Goal: Task Accomplishment & Management: Manage account settings

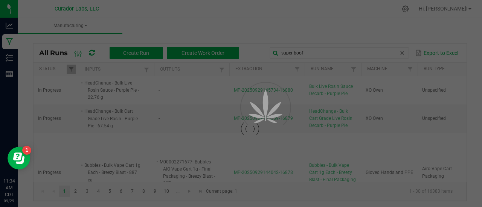
type input "super boof"
click at [290, 31] on ul "Manufacturing" at bounding box center [259, 26] width 482 height 16
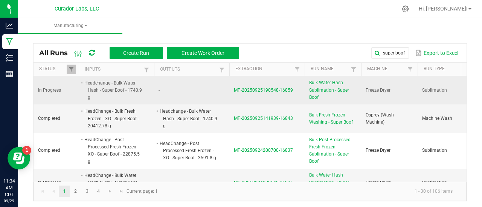
click at [267, 88] on span "MP-20250925190548-16859" at bounding box center [263, 90] width 59 height 5
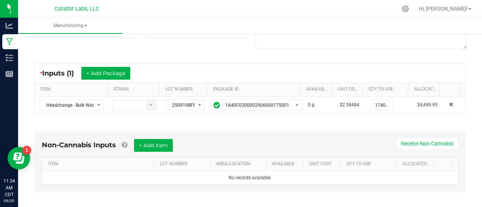
scroll to position [124, 0]
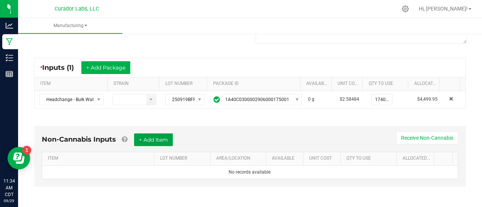
click at [165, 141] on button "+ Add Item" at bounding box center [153, 140] width 39 height 13
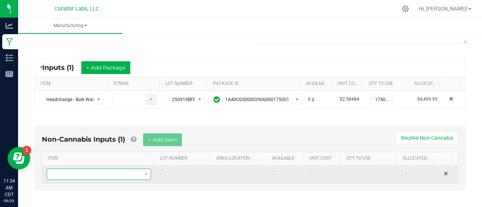
click at [131, 174] on span "NO DATA FOUND" at bounding box center [94, 174] width 94 height 11
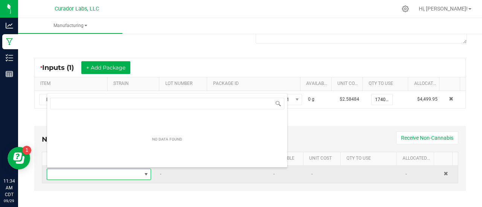
scroll to position [11, 99]
type input "press bag"
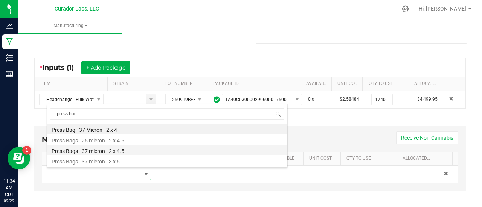
click at [110, 150] on li "Press Bags - 37 micron - 2 x 4.5" at bounding box center [167, 150] width 240 height 11
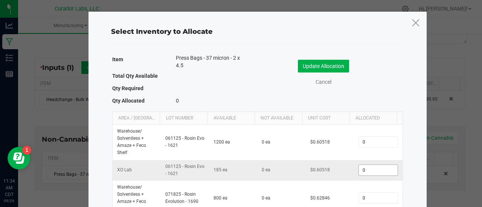
click at [380, 169] on input "0" at bounding box center [378, 170] width 38 height 11
type input "68"
click at [330, 72] on div "Update Allocation Cancel" at bounding box center [330, 73] width 134 height 26
click at [329, 72] on div "Update Allocation Cancel" at bounding box center [330, 73] width 134 height 26
click at [329, 71] on button "Update Allocation" at bounding box center [323, 66] width 51 height 13
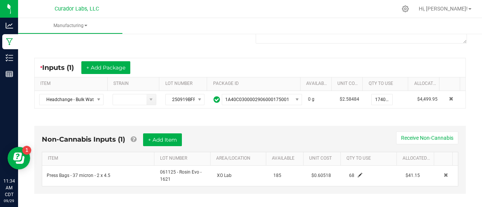
click at [321, 126] on div "Non-Cannabis Inputs (1) + Add Item Receive Non-Cannabis ITEM LOT NUMBER AREA/LO…" at bounding box center [250, 160] width 432 height 68
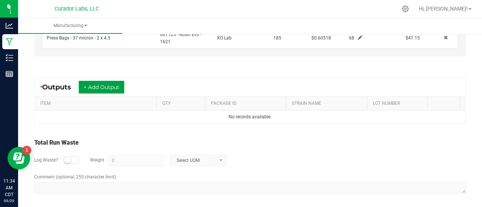
click at [106, 86] on button "+ Add Output" at bounding box center [102, 87] width 46 height 13
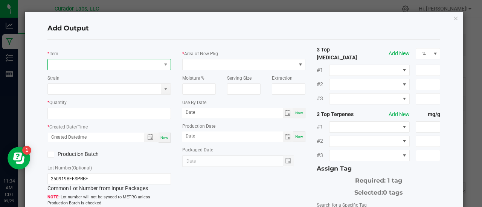
click at [93, 64] on span "NO DATA FOUND" at bounding box center [104, 64] width 113 height 11
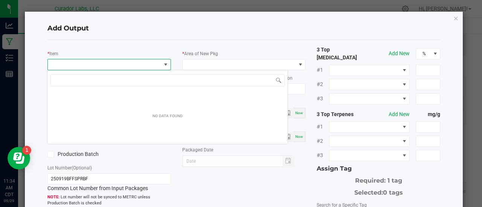
scroll to position [11, 122]
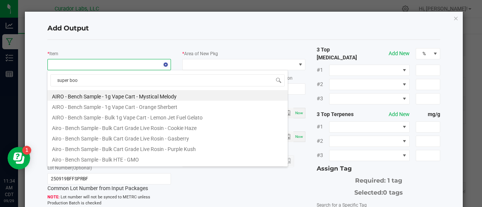
type input "super boof"
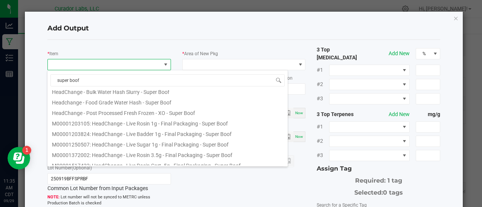
scroll to position [357, 0]
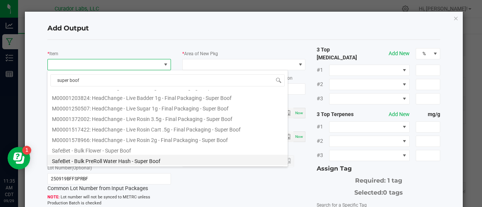
click at [126, 162] on li "SafeBet - Bulk PreRoll Water Hash - Super Boof" at bounding box center [167, 160] width 240 height 11
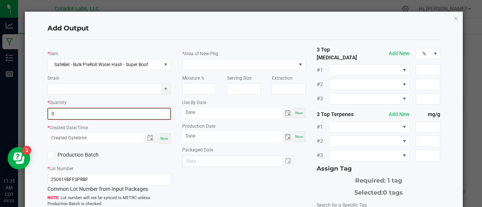
click at [88, 113] on input "0" at bounding box center [109, 114] width 122 height 11
type input "150.4500 g"
click at [166, 134] on div "Now" at bounding box center [165, 138] width 12 height 10
type input "09/29/2025 11:35 AM"
type input "[DATE]"
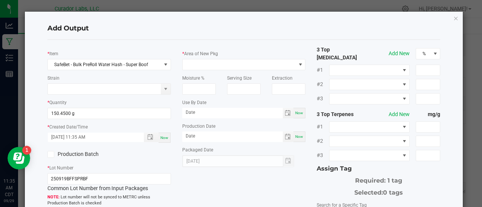
click at [90, 156] on label "Production Batch" at bounding box center [75, 155] width 56 height 8
click at [0, 0] on input "Production Batch" at bounding box center [0, 0] width 0 height 0
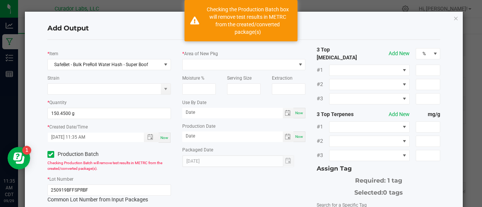
click at [194, 70] on div "Moisture %" at bounding box center [199, 82] width 45 height 24
click at [195, 68] on span at bounding box center [239, 64] width 113 height 11
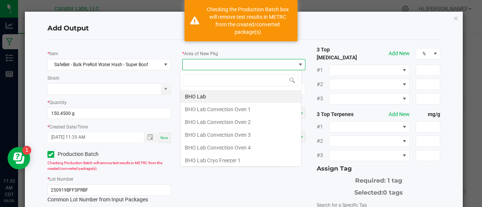
scroll to position [11, 122]
type input "xo"
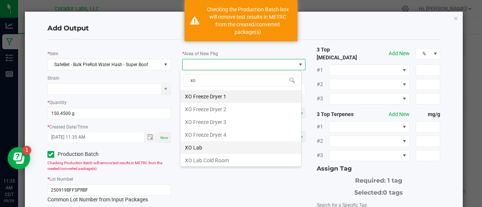
click at [199, 147] on li "XO Lab" at bounding box center [240, 148] width 121 height 13
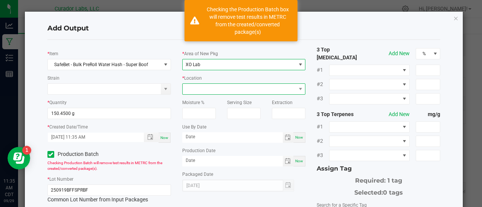
click at [199, 90] on span at bounding box center [239, 89] width 113 height 11
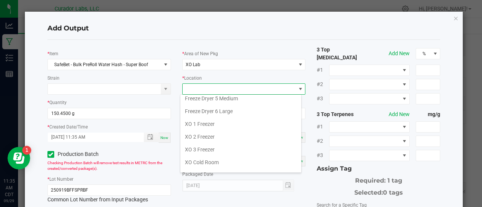
scroll to position [86, 0]
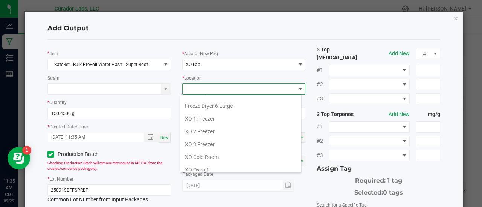
click at [215, 120] on li "XO 1 Freezer" at bounding box center [240, 119] width 121 height 13
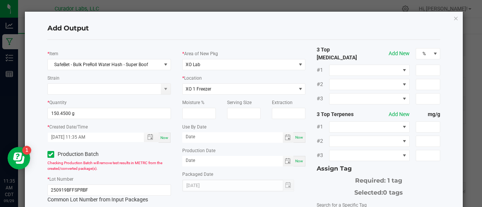
click at [296, 139] on span "Now" at bounding box center [299, 138] width 8 height 4
click at [204, 138] on input "[DATE]" at bounding box center [232, 137] width 101 height 9
type input "09/29/2026"
click at [297, 163] on span "Now" at bounding box center [299, 161] width 8 height 4
type input "[DATE]"
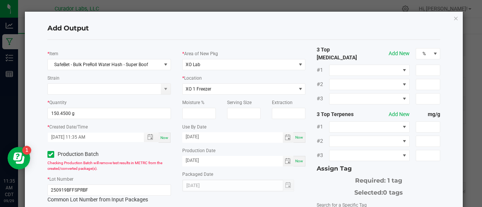
click at [306, 182] on div "* Area of New Pkg XO Lab * Location XO 1 Freezer Moisture % Serving Size Extrac…" at bounding box center [244, 119] width 135 height 146
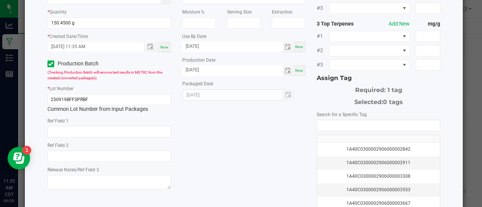
scroll to position [91, 0]
click at [327, 122] on input "NO DATA FOUND" at bounding box center [378, 125] width 123 height 11
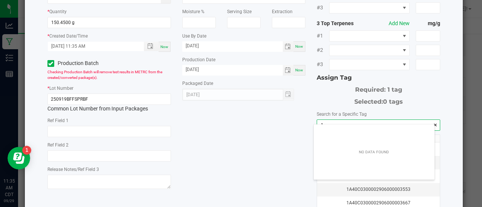
scroll to position [11, 121]
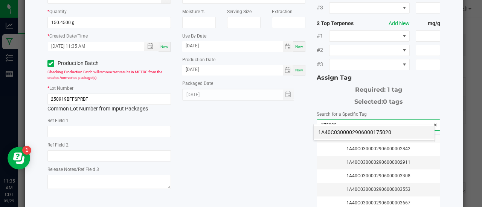
click at [327, 131] on li "1A40C0300002906000175020" at bounding box center [374, 132] width 121 height 13
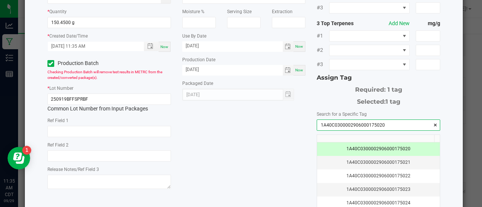
type input "1A40C0300002906000175020"
click at [239, 154] on div "* Item SafeBet - Bulk PreRoll Water Hash - Super Boof Strain * Quantity 150.450…" at bounding box center [244, 92] width 404 height 275
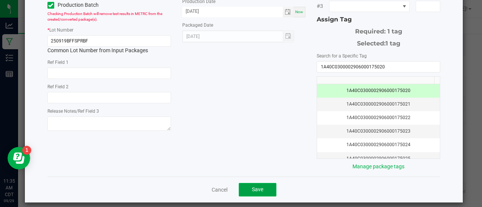
click at [264, 188] on button "Save" at bounding box center [258, 190] width 38 height 14
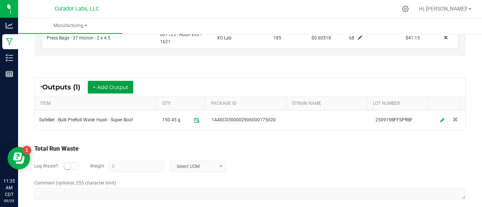
click at [124, 84] on button "+ Add Output" at bounding box center [111, 87] width 46 height 13
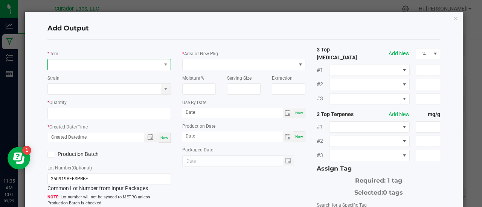
click at [103, 63] on span "NO DATA FOUND" at bounding box center [104, 64] width 113 height 11
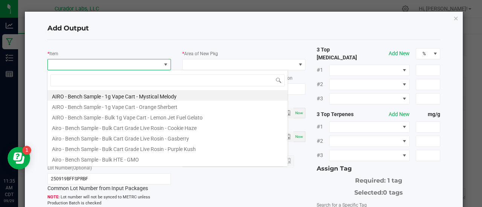
scroll to position [11, 122]
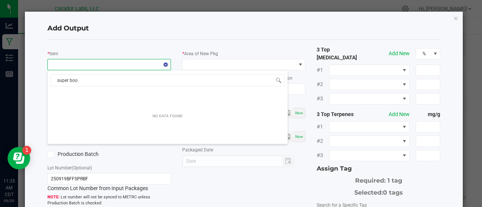
type input "super boof"
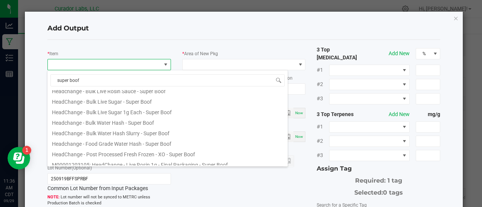
scroll to position [280, 0]
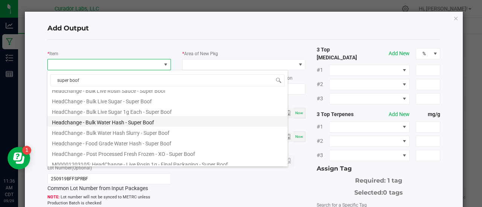
click at [159, 122] on li "Headchange - Bulk Water Hash - Super Boof" at bounding box center [167, 121] width 240 height 11
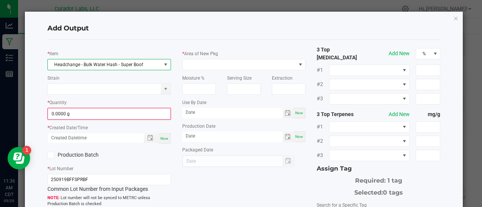
click at [108, 107] on div "* Quantity 0.0000 g" at bounding box center [109, 109] width 124 height 21
click at [111, 110] on input "0" at bounding box center [109, 114] width 122 height 11
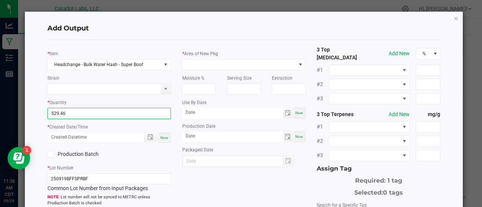
type input "529.4600 g"
click at [163, 139] on span "Now" at bounding box center [164, 138] width 8 height 4
type input "09/29/2025 11:36 AM"
type input "[DATE]"
click at [93, 154] on label "Production Batch" at bounding box center [75, 155] width 56 height 8
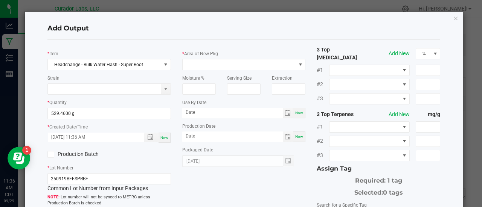
click at [0, 0] on input "Production Batch" at bounding box center [0, 0] width 0 height 0
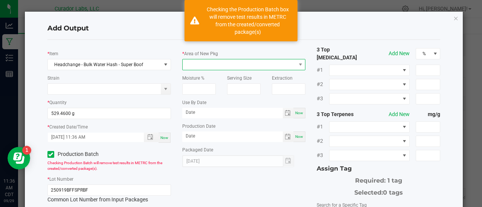
click at [191, 65] on span at bounding box center [239, 64] width 113 height 11
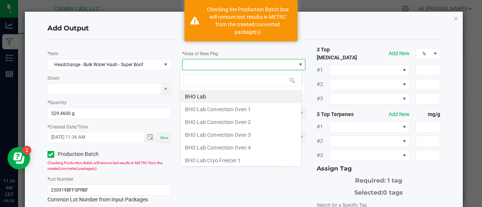
scroll to position [11, 122]
type input "xo"
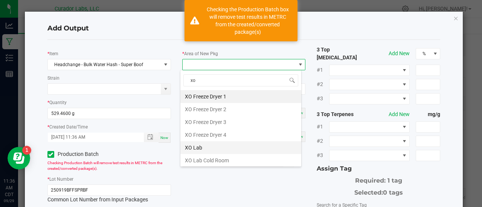
click at [199, 145] on li "XO Lab" at bounding box center [240, 148] width 121 height 13
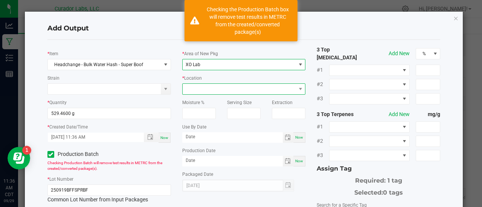
click at [192, 88] on span at bounding box center [239, 89] width 113 height 11
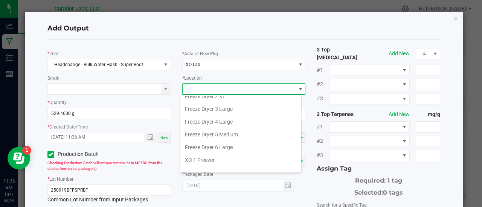
scroll to position [45, 0]
click at [219, 157] on li "XO 1 Freezer" at bounding box center [240, 159] width 121 height 13
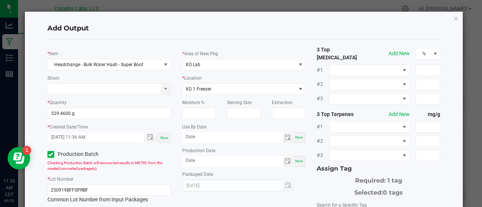
click at [295, 138] on span "Now" at bounding box center [299, 138] width 8 height 4
click at [203, 138] on input "[DATE]" at bounding box center [232, 137] width 101 height 9
type input "09/29/2026"
click at [297, 165] on div "Now" at bounding box center [299, 161] width 12 height 11
type input "[DATE]"
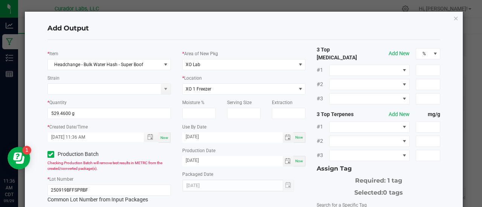
click at [317, 186] on div "Selected: 0 tags" at bounding box center [379, 192] width 124 height 12
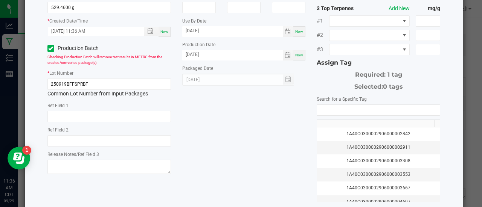
scroll to position [111, 0]
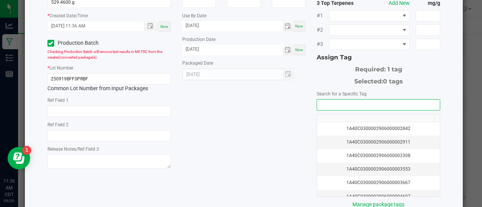
click at [323, 101] on input "NO DATA FOUND" at bounding box center [378, 105] width 123 height 11
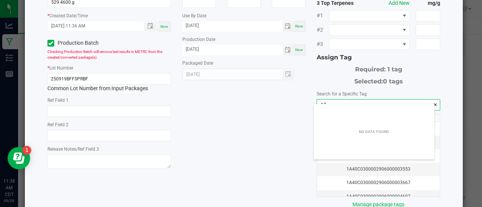
scroll to position [11, 121]
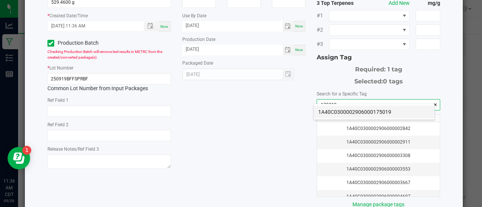
click at [324, 113] on li "1A40C0300002906000175019" at bounding box center [374, 112] width 121 height 13
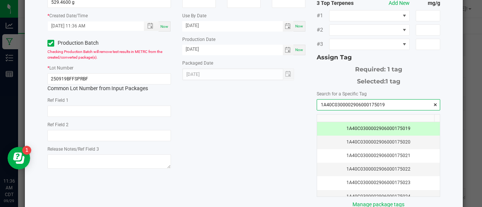
type input "1A40C0300002906000175019"
click at [290, 125] on div "* Item Headchange - Bulk Water Hash - Super Boof Strain * Quantity 529.4600 g *…" at bounding box center [244, 71] width 404 height 275
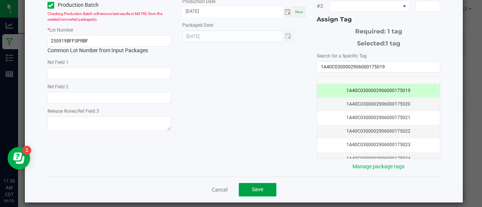
click at [266, 183] on button "Save" at bounding box center [258, 190] width 38 height 14
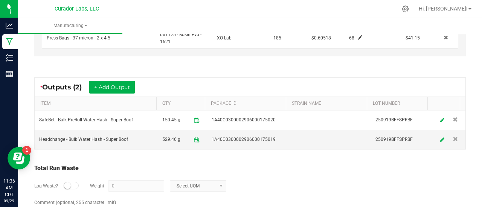
click at [256, 165] on div "Total Run Waste" at bounding box center [250, 168] width 432 height 9
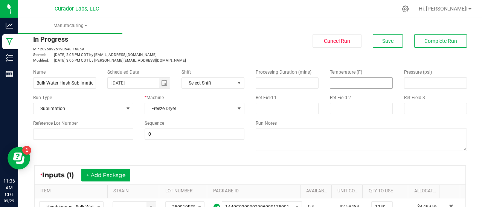
scroll to position [0, 0]
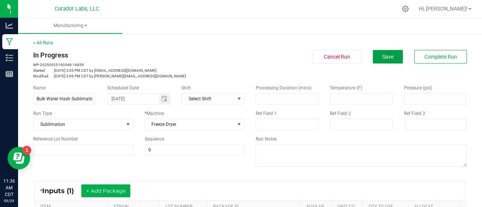
click at [384, 62] on button "Save" at bounding box center [388, 57] width 30 height 14
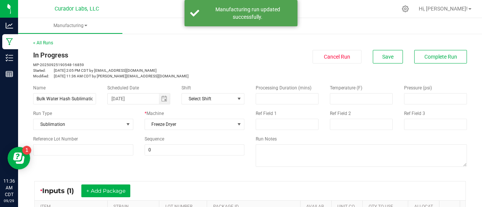
click at [347, 143] on div "Run Notes" at bounding box center [361, 152] width 223 height 33
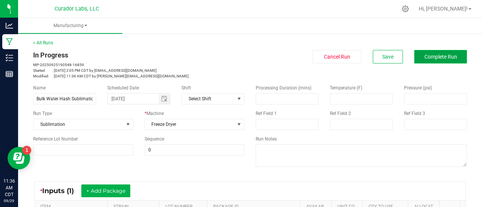
click at [424, 58] on span "Complete Run" at bounding box center [440, 57] width 33 height 6
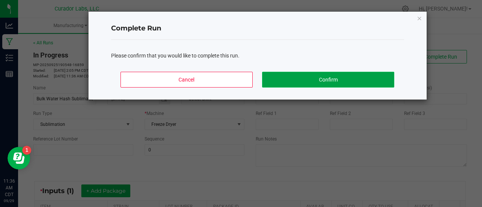
click at [367, 81] on button "Confirm" at bounding box center [328, 80] width 132 height 16
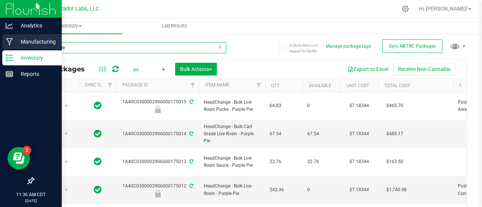
drag, startPoint x: 55, startPoint y: 48, endPoint x: 16, endPoint y: 45, distance: 39.7
click at [16, 45] on div "Analytics Manufacturing Inventory Reports 11:36 AM CDT [DATE] 09/29 Curador Lab…" at bounding box center [241, 103] width 482 height 207
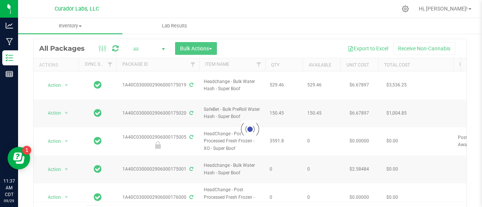
scroll to position [24, 0]
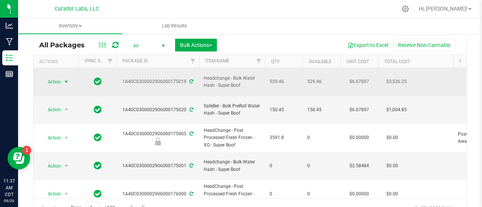
type input "super boof"
click at [63, 80] on span "select" at bounding box center [66, 82] width 9 height 11
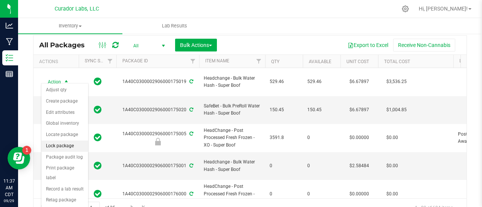
click at [66, 144] on li "Lock package" at bounding box center [64, 146] width 47 height 11
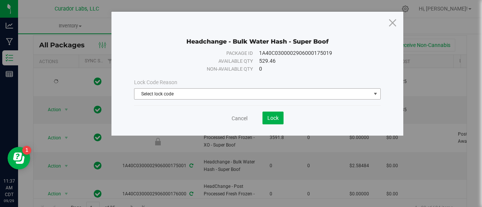
click at [172, 98] on span "Select lock code" at bounding box center [252, 94] width 236 height 11
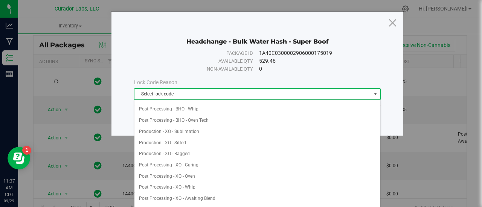
scroll to position [144, 0]
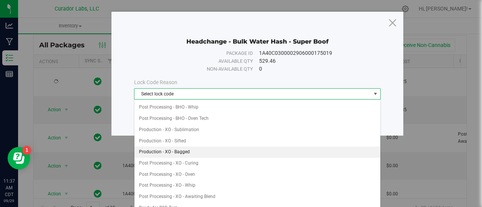
click at [194, 147] on li "Production - XO - Bagged" at bounding box center [257, 152] width 246 height 11
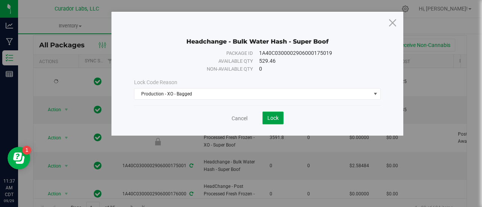
click at [278, 119] on span "Lock" at bounding box center [272, 118] width 11 height 6
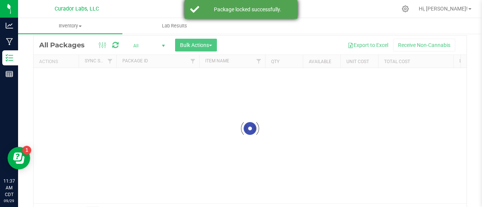
click at [278, 2] on div "Package locked successfully." at bounding box center [241, 9] width 113 height 19
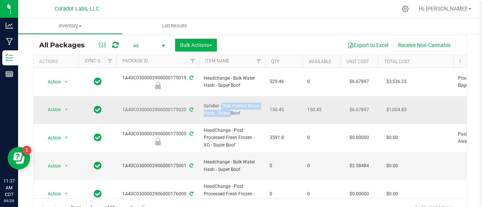
drag, startPoint x: 215, startPoint y: 104, endPoint x: 203, endPoint y: 98, distance: 13.1
click at [203, 98] on td "SafeBet - Bulk PreRoll Water Hash - Super Boof" at bounding box center [232, 110] width 66 height 28
copy span "SafeBet - Bulk PreRoll Water Hash"
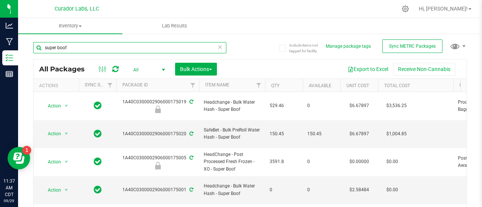
drag, startPoint x: 67, startPoint y: 48, endPoint x: 27, endPoint y: 46, distance: 40.0
click at [27, 46] on div "Include items not tagged for facility Manage package tags Sync METRC Packages s…" at bounding box center [250, 148] width 464 height 230
paste input "SafeBet - Bulk PreRoll Water Hash"
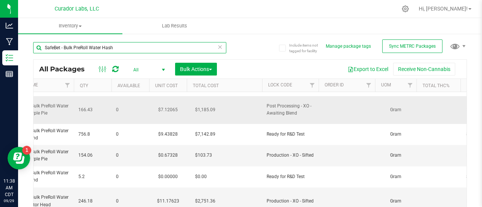
scroll to position [0, 193]
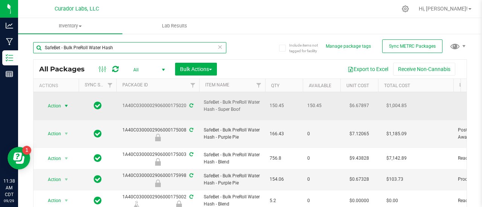
type input "SafeBet - Bulk PreRoll Water Hash"
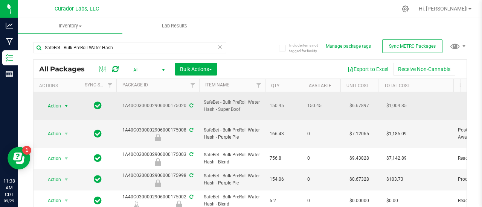
click at [56, 103] on span "Action" at bounding box center [51, 106] width 20 height 11
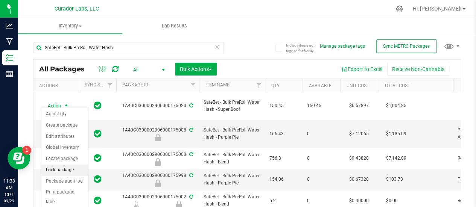
click at [72, 166] on li "Lock package" at bounding box center [64, 170] width 47 height 11
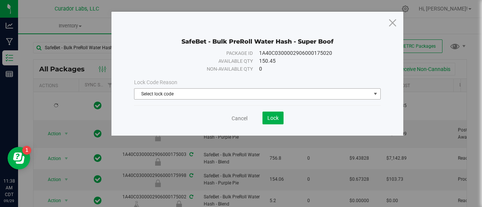
click at [185, 97] on span "Select lock code" at bounding box center [252, 94] width 236 height 11
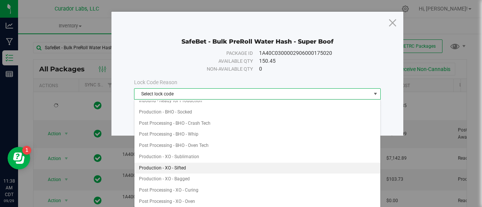
click at [187, 165] on li "Production - XO - Sifted" at bounding box center [257, 168] width 246 height 11
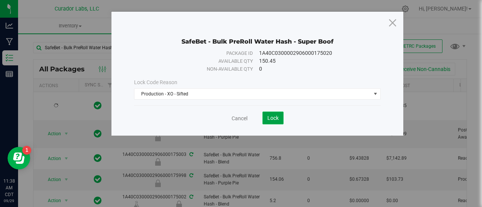
click at [280, 114] on button "Lock" at bounding box center [272, 118] width 21 height 13
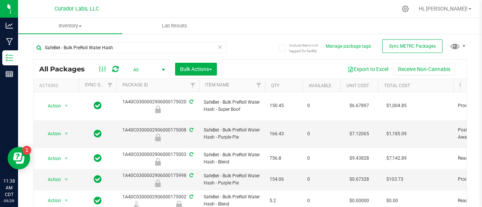
click at [218, 47] on icon at bounding box center [219, 46] width 5 height 9
